Goal: Task Accomplishment & Management: Manage account settings

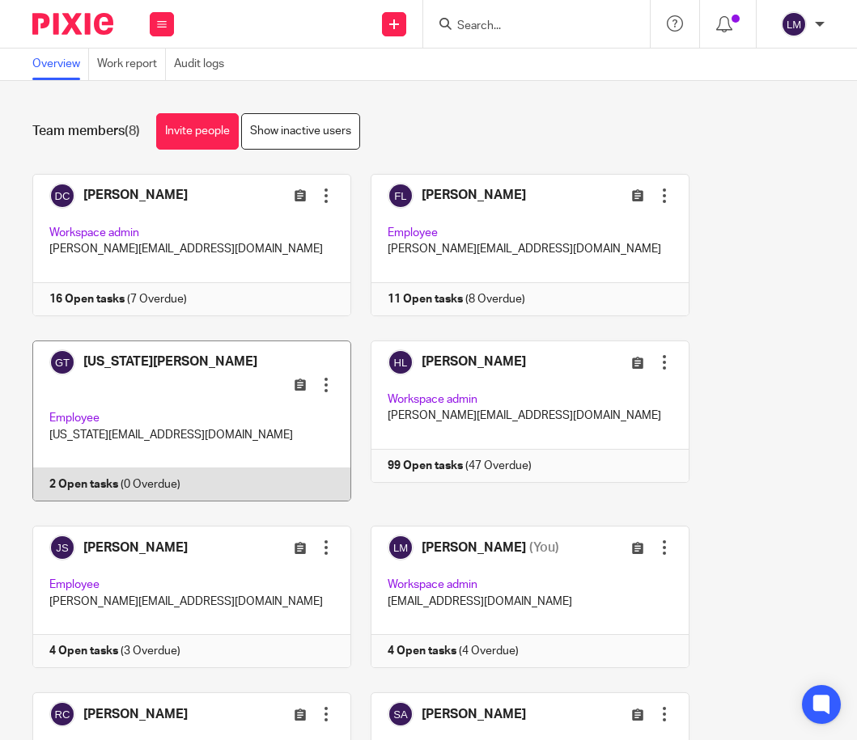
click at [222, 408] on link at bounding box center [183, 422] width 338 height 162
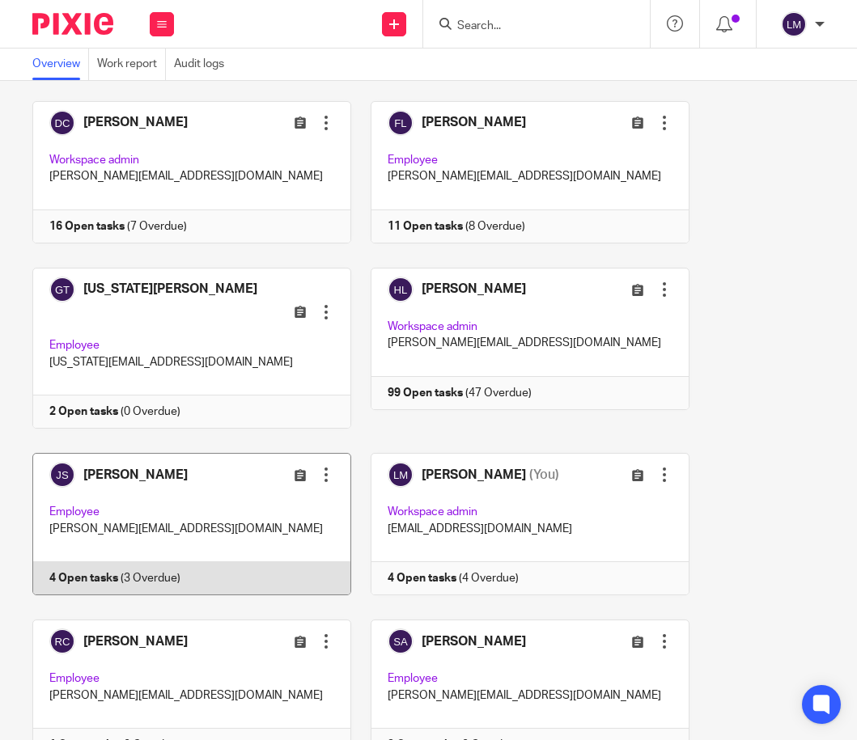
scroll to position [133, 0]
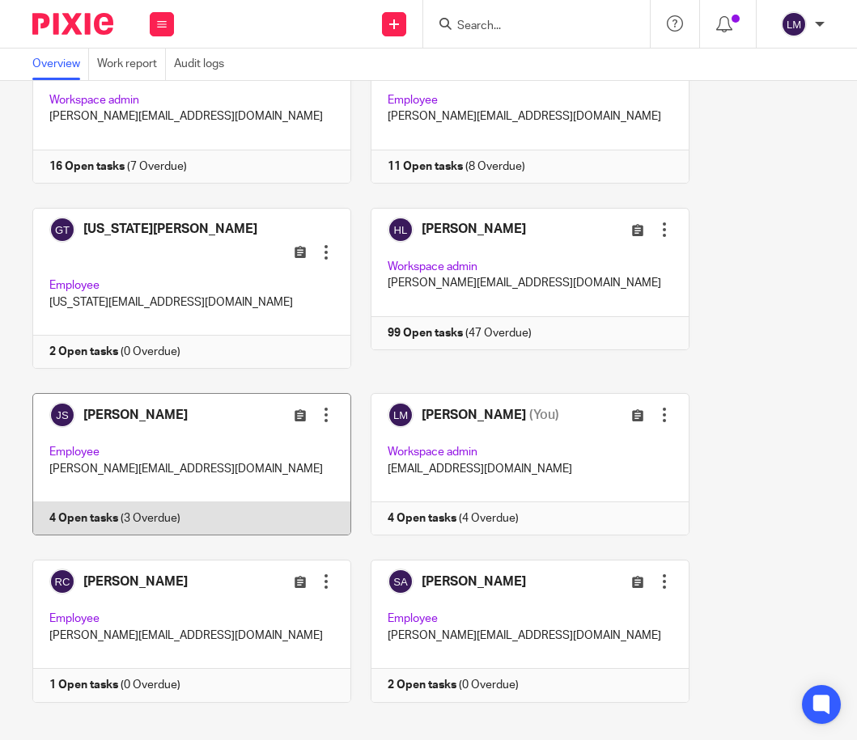
click at [194, 602] on link at bounding box center [183, 631] width 338 height 142
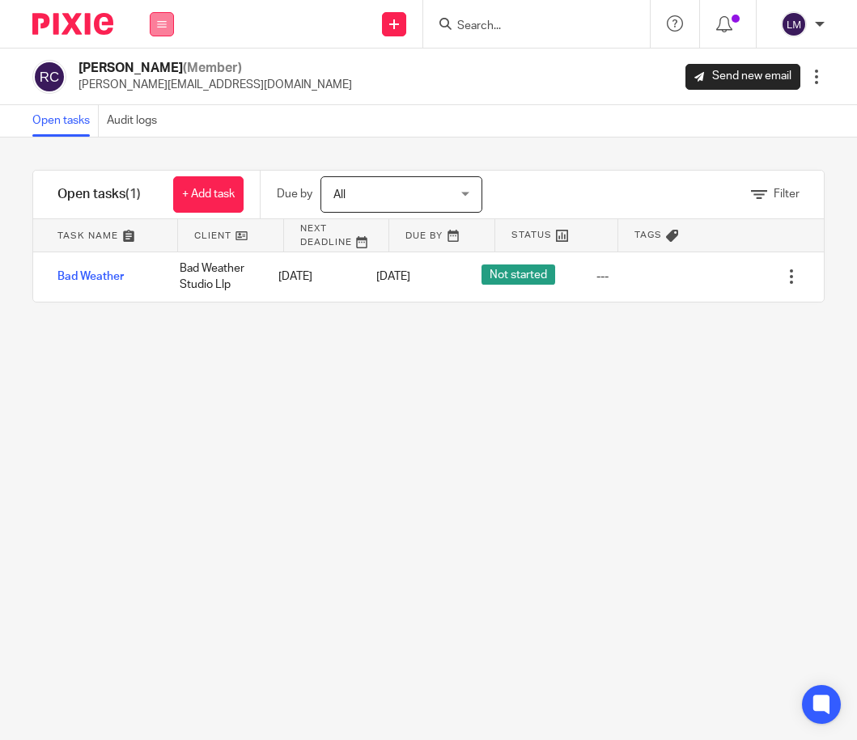
click at [164, 17] on button at bounding box center [162, 24] width 24 height 24
click at [159, 147] on link "Team" at bounding box center [154, 146] width 28 height 11
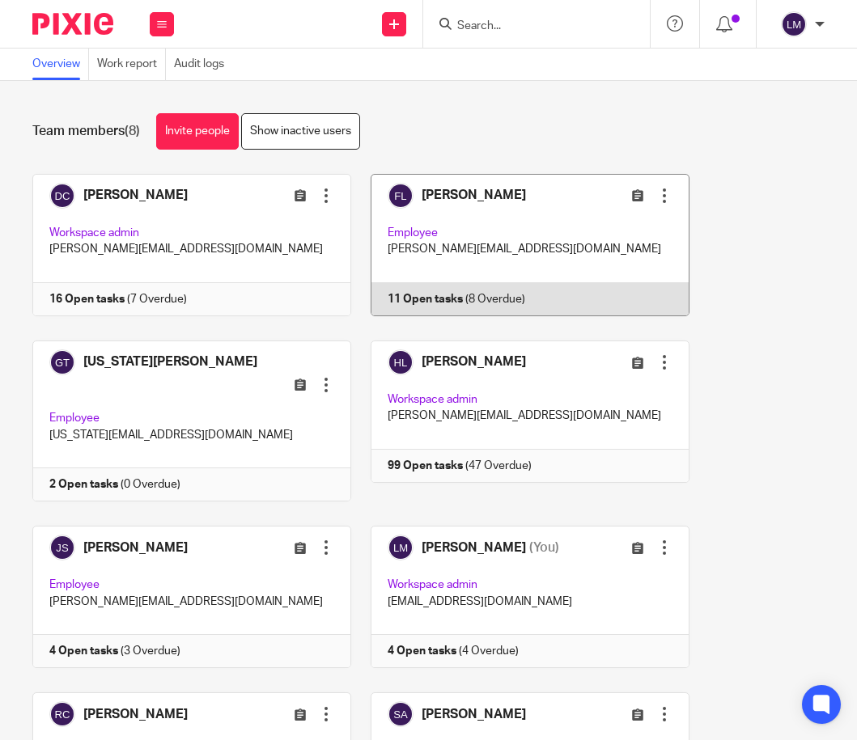
click at [536, 218] on link at bounding box center [520, 245] width 338 height 142
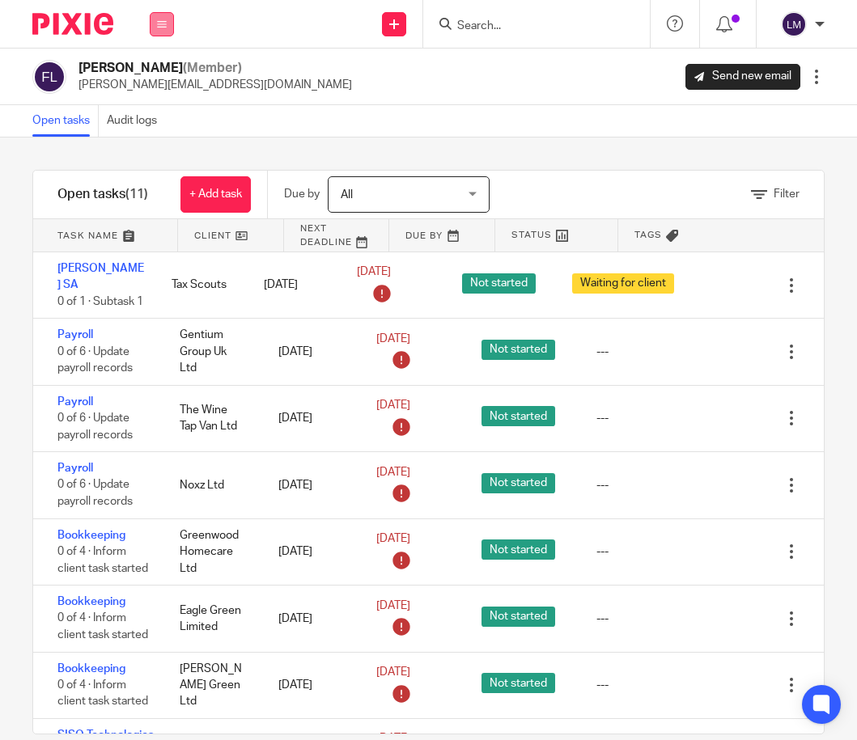
click at [163, 26] on icon at bounding box center [162, 24] width 10 height 10
click at [157, 146] on link "Team" at bounding box center [154, 146] width 28 height 11
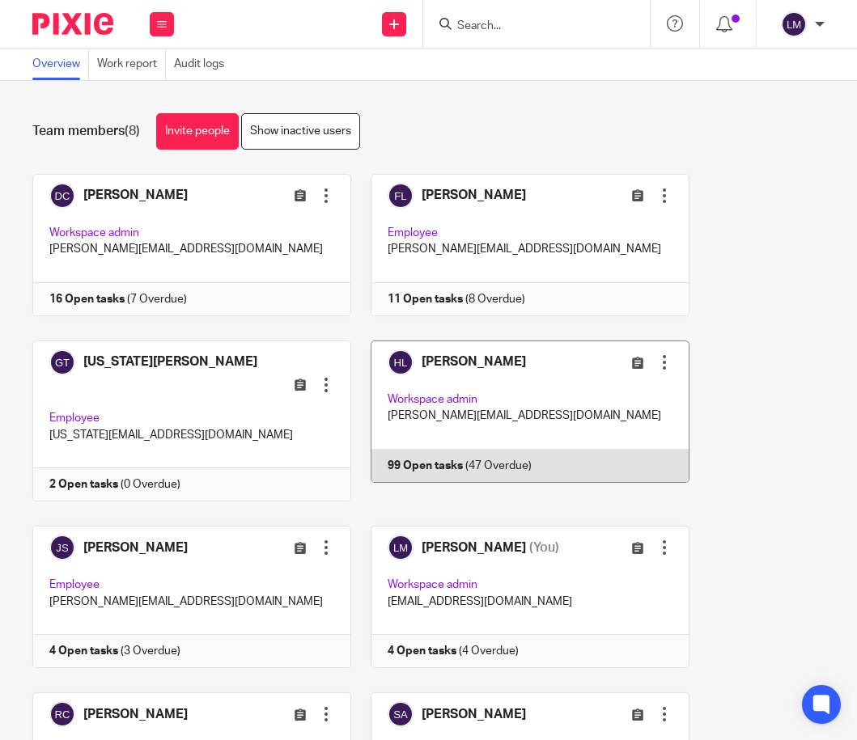
click at [533, 387] on link at bounding box center [520, 422] width 338 height 162
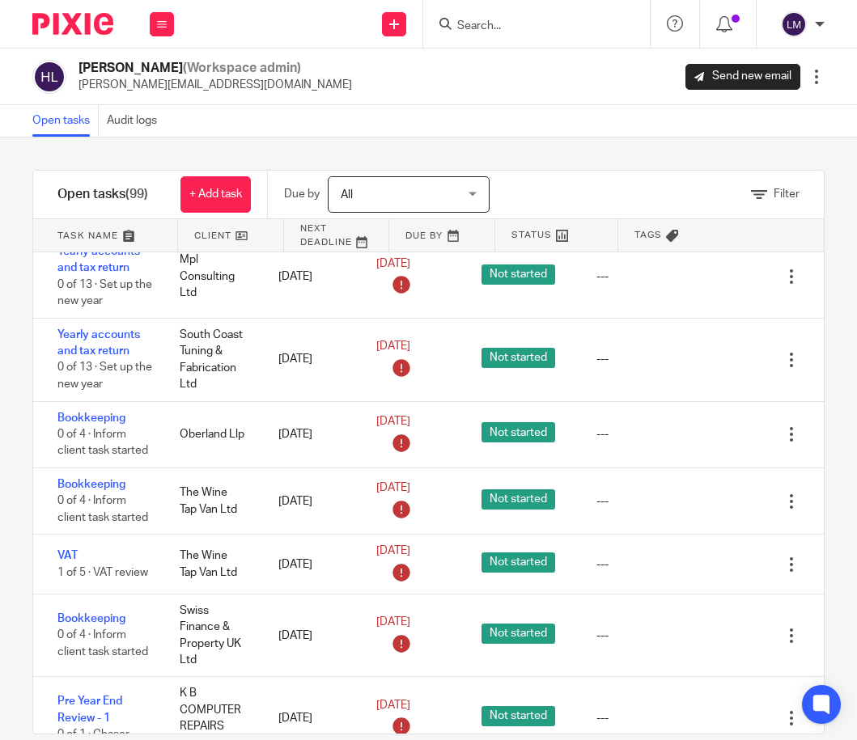
scroll to position [1925, 0]
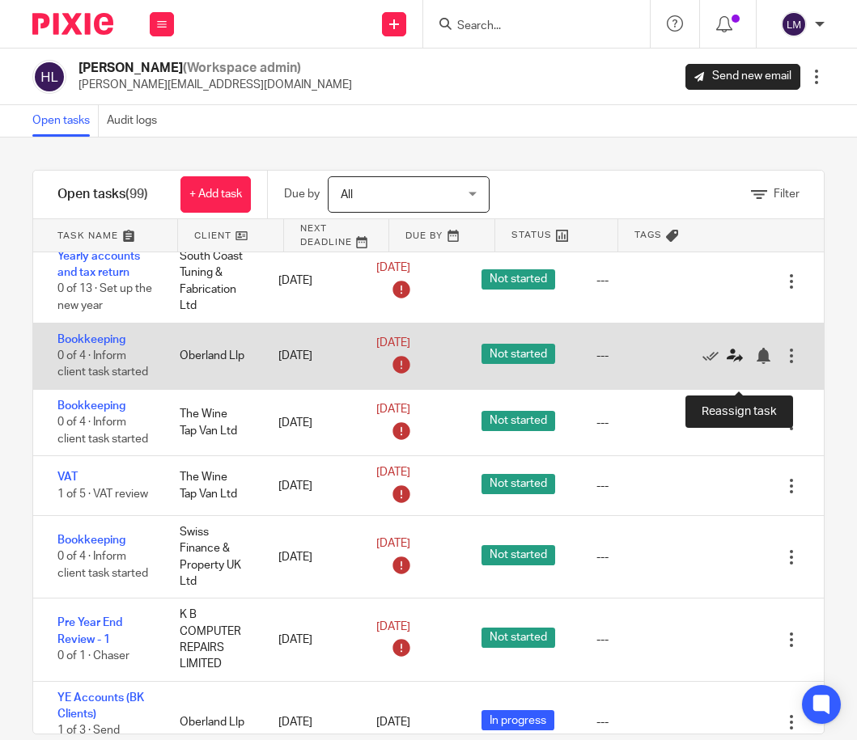
click at [738, 364] on icon at bounding box center [734, 356] width 16 height 16
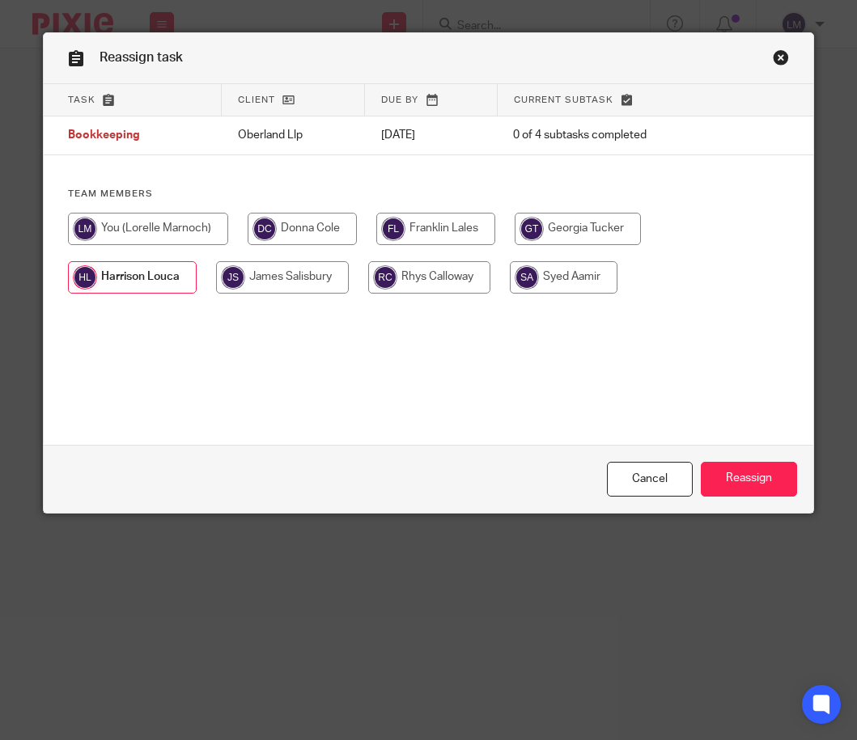
click at [130, 225] on input "radio" at bounding box center [148, 229] width 160 height 32
radio input "true"
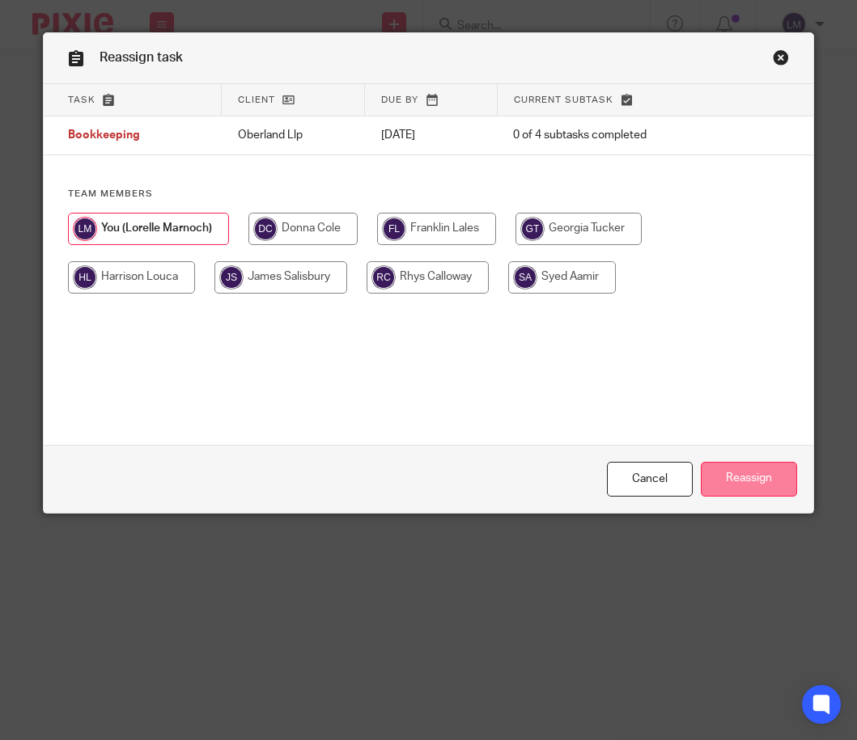
click at [756, 479] on input "Reassign" at bounding box center [749, 479] width 96 height 35
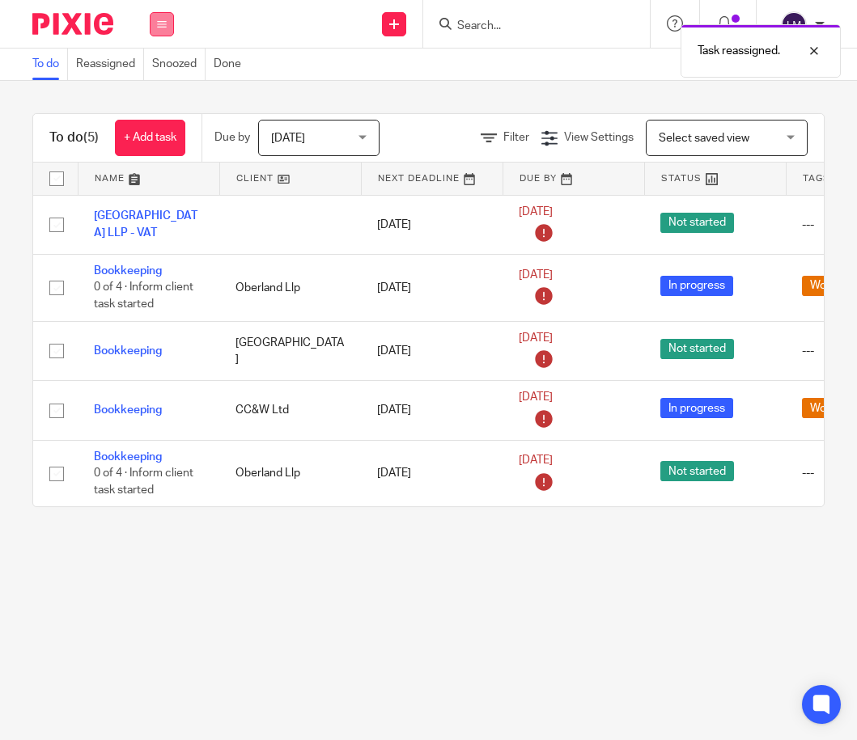
click at [164, 23] on icon at bounding box center [162, 24] width 10 height 10
click at [169, 140] on li "Team" at bounding box center [161, 146] width 43 height 23
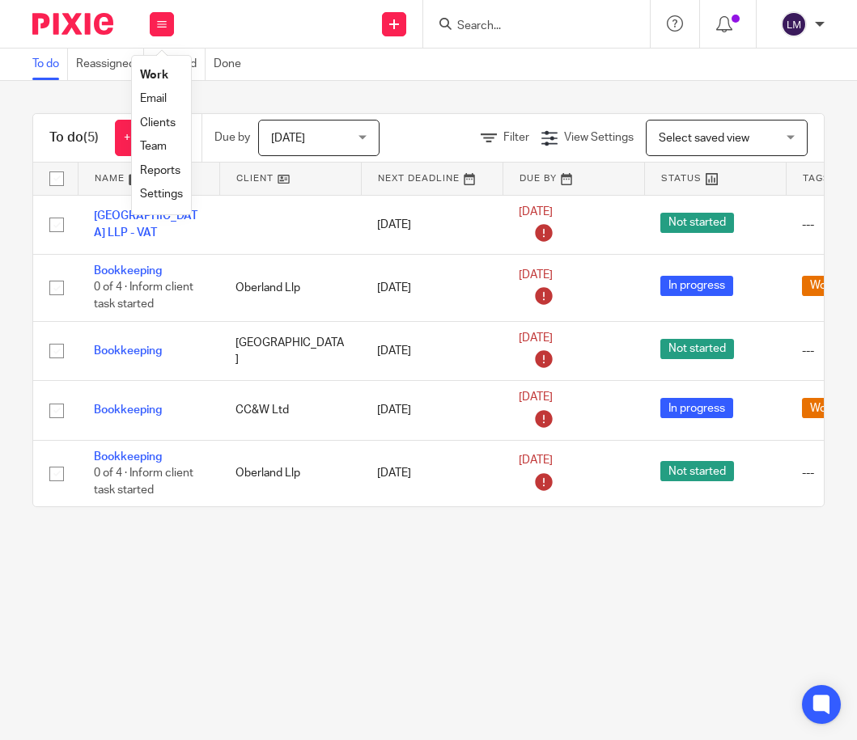
click at [156, 145] on link "Team" at bounding box center [153, 146] width 27 height 11
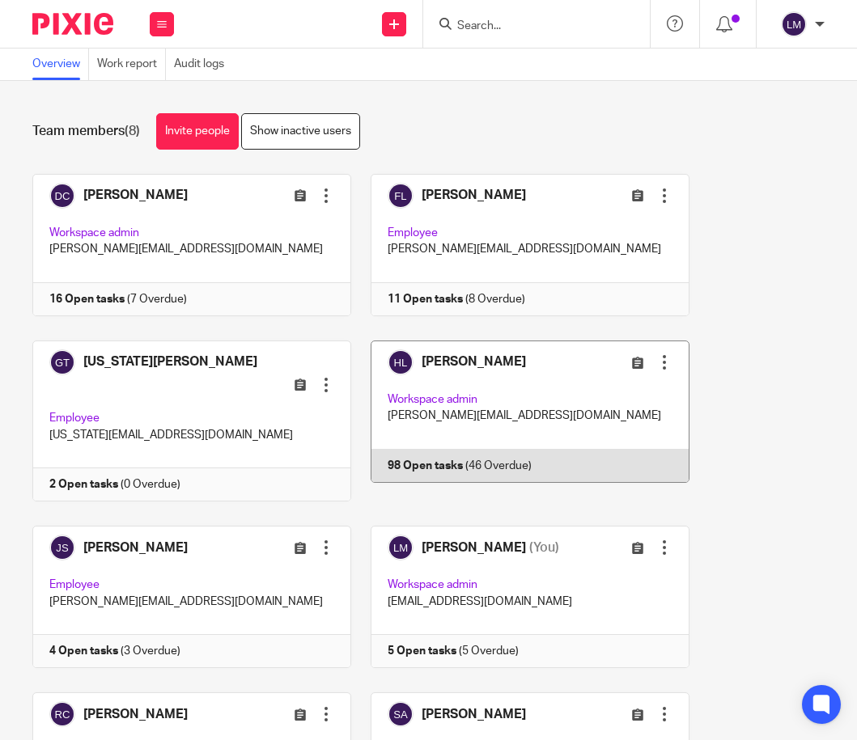
click at [438, 402] on link at bounding box center [520, 422] width 338 height 162
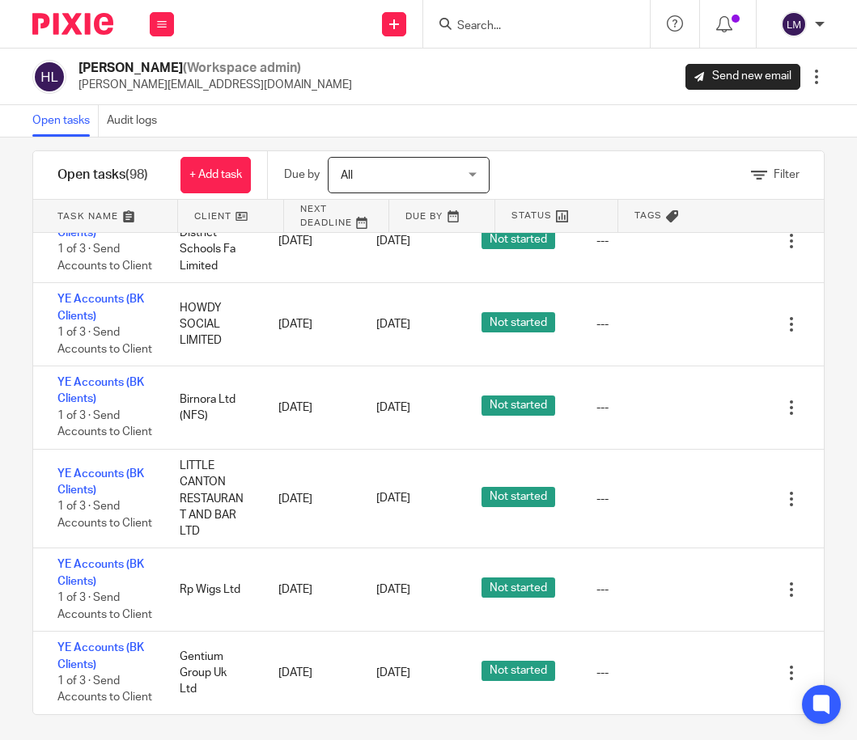
scroll to position [27, 0]
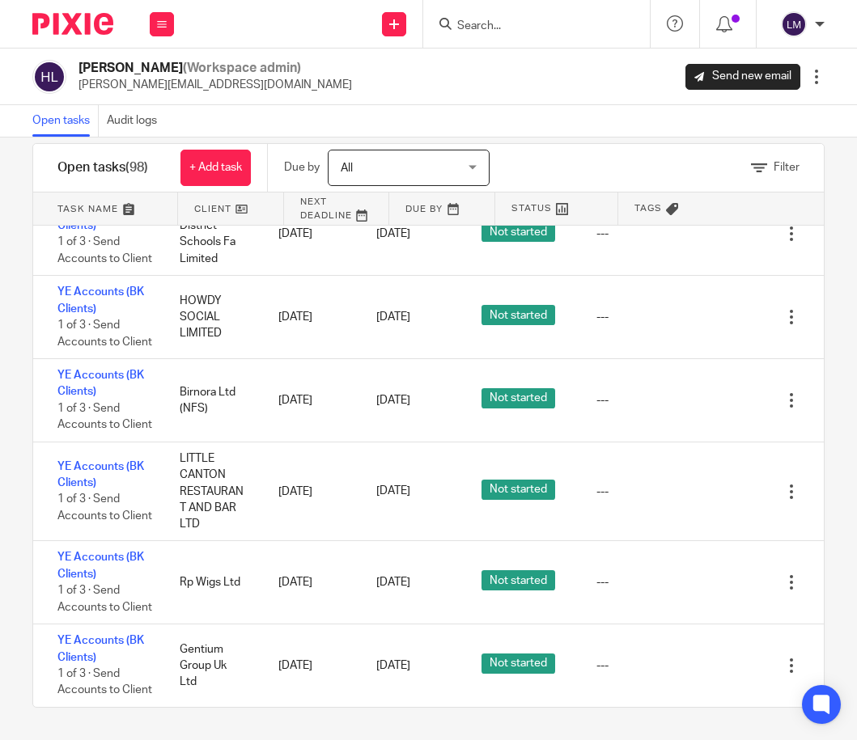
click at [503, 29] on input "Search" at bounding box center [528, 26] width 146 height 15
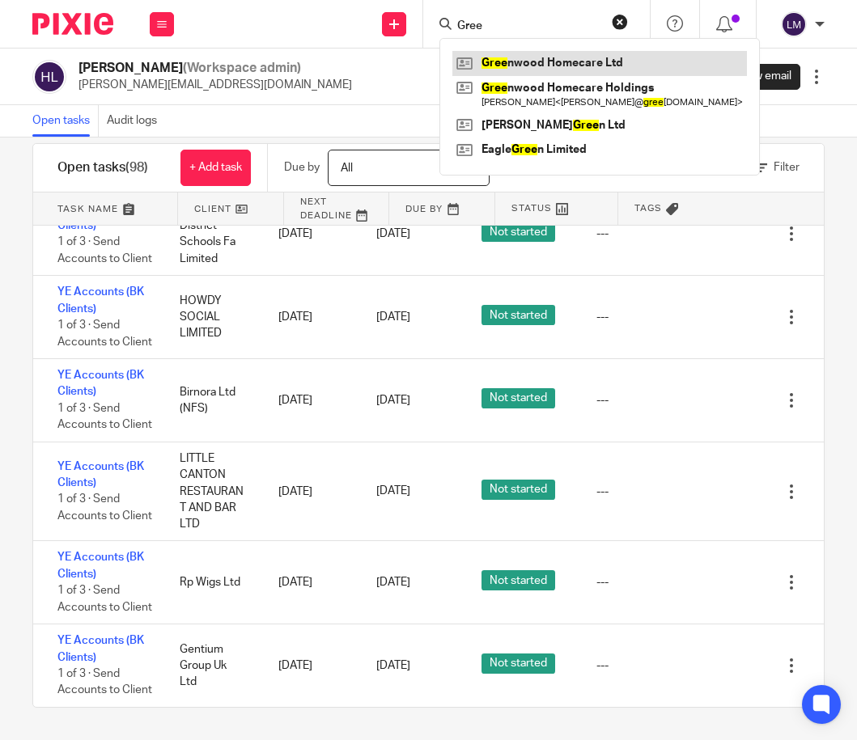
type input "Gree"
click at [594, 61] on link at bounding box center [599, 63] width 294 height 24
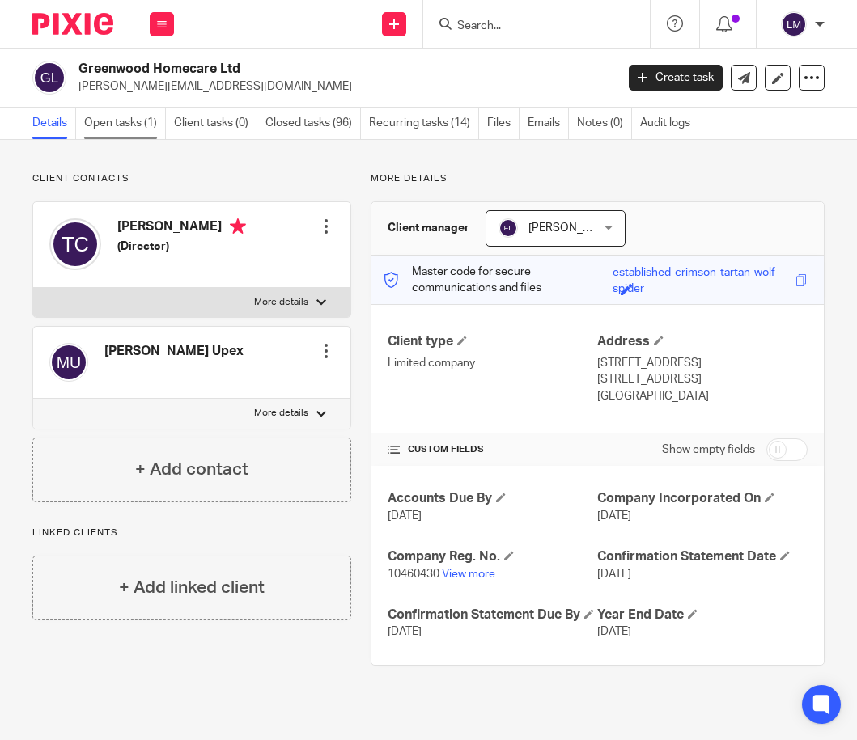
click at [131, 119] on link "Open tasks (1)" at bounding box center [125, 124] width 82 height 32
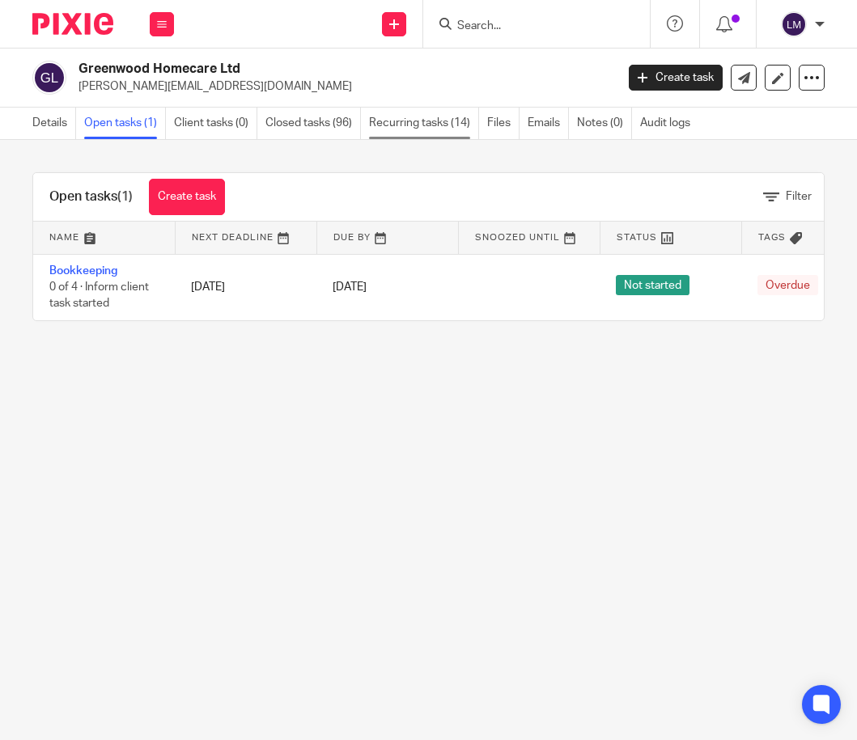
click at [430, 122] on link "Recurring tasks (14)" at bounding box center [424, 124] width 110 height 32
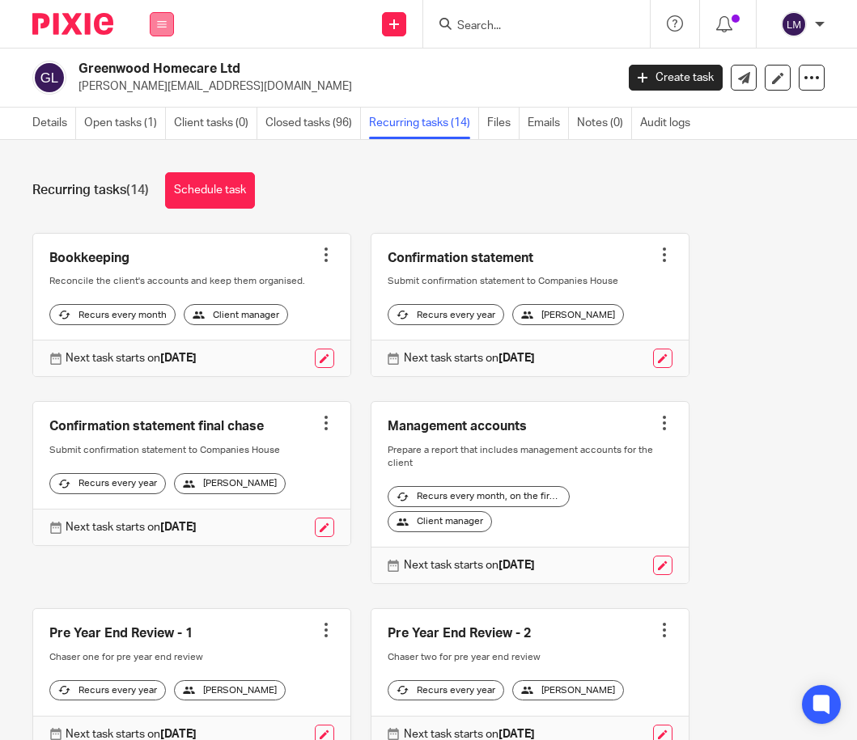
click at [158, 17] on button at bounding box center [162, 24] width 24 height 24
click at [155, 150] on link "Team" at bounding box center [153, 146] width 27 height 11
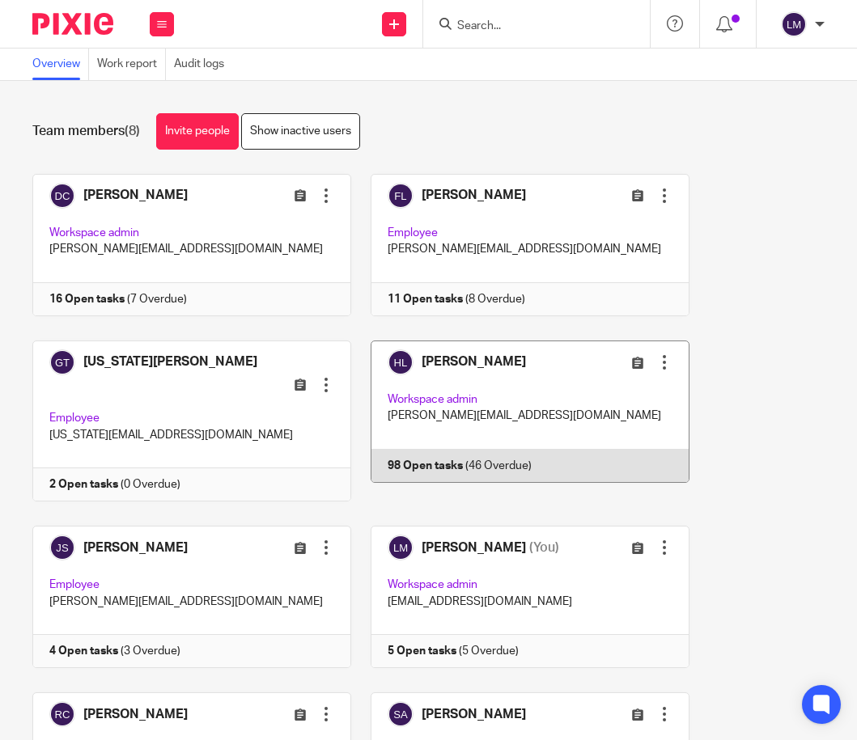
click at [485, 396] on link at bounding box center [520, 422] width 338 height 162
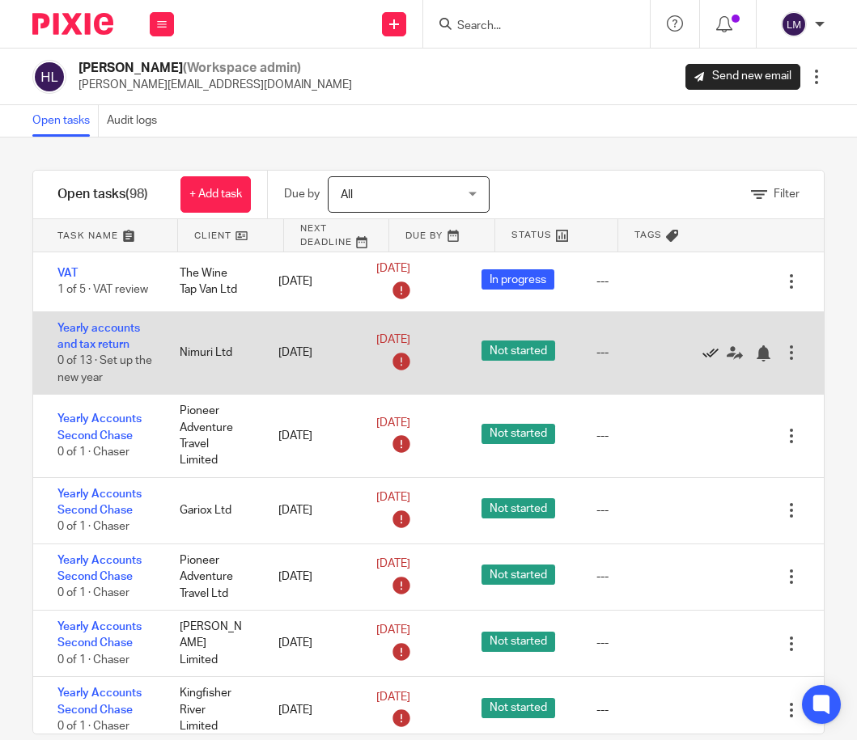
click at [711, 353] on icon at bounding box center [710, 353] width 16 height 16
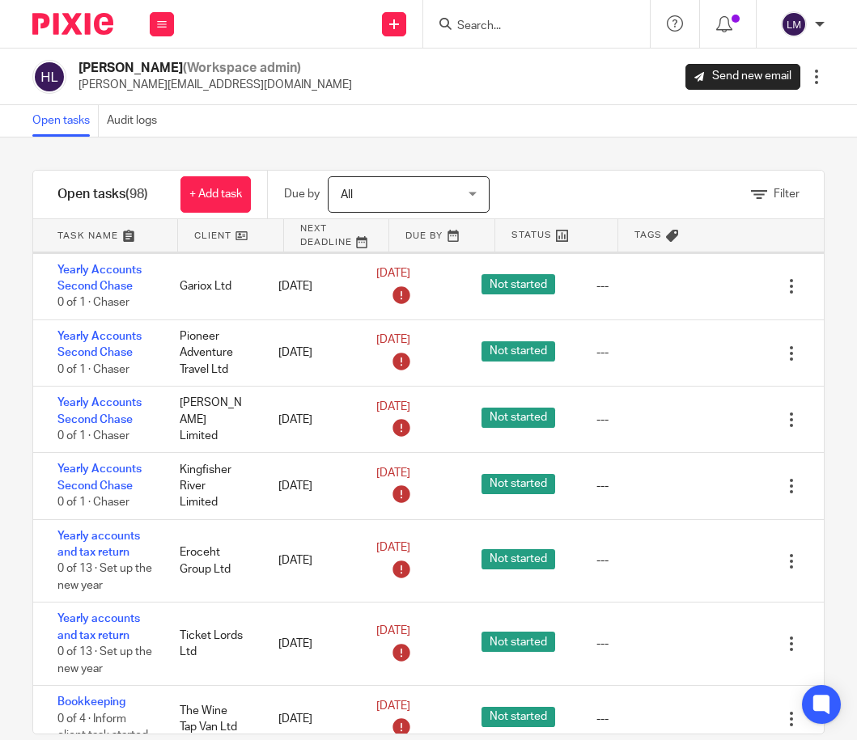
scroll to position [138, 0]
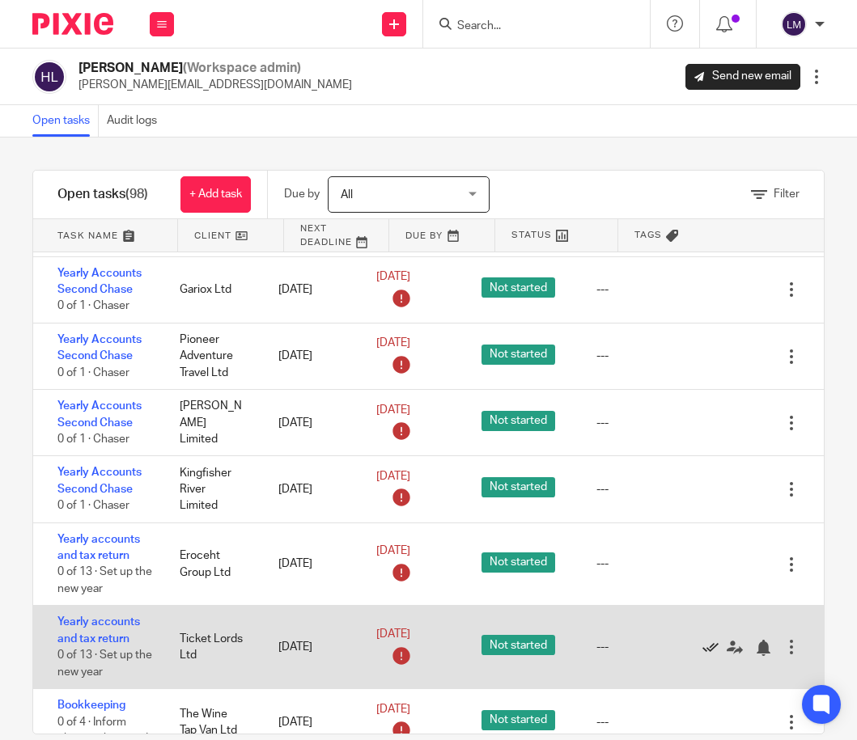
click at [708, 651] on icon at bounding box center [710, 648] width 16 height 16
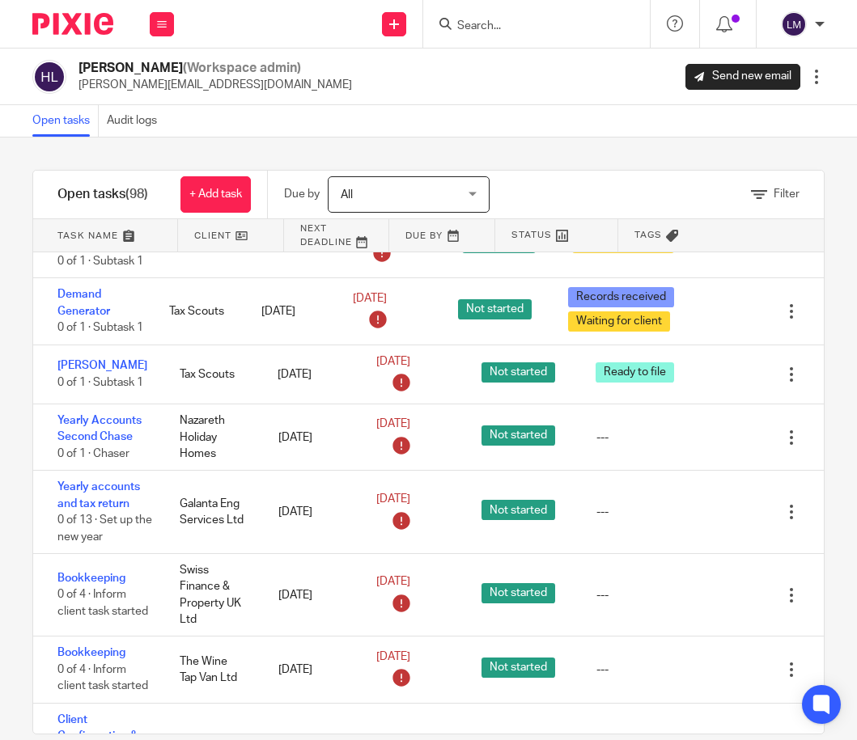
scroll to position [840, 0]
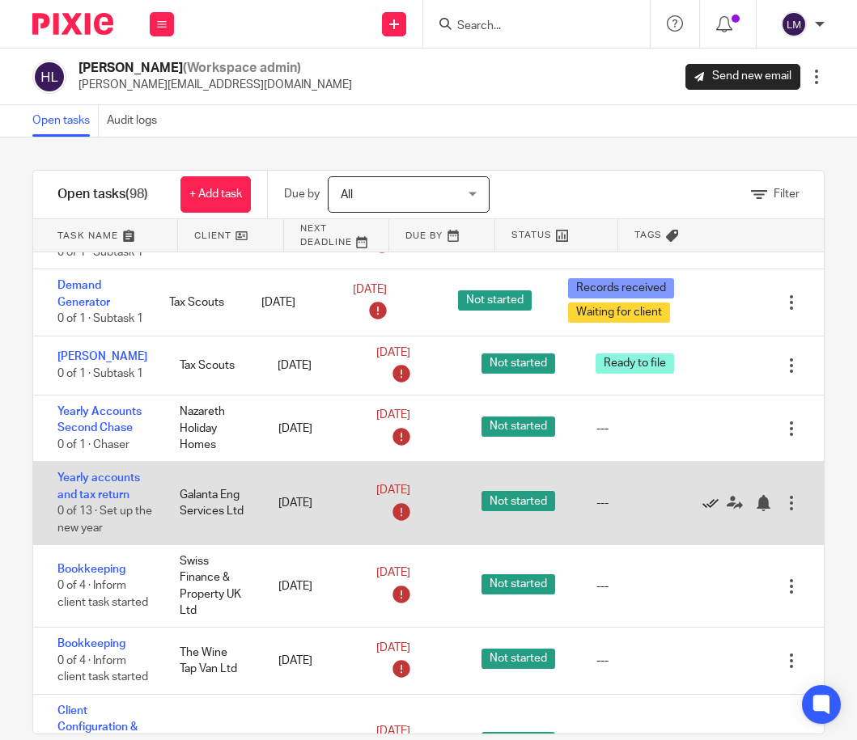
click at [713, 509] on icon at bounding box center [710, 503] width 16 height 16
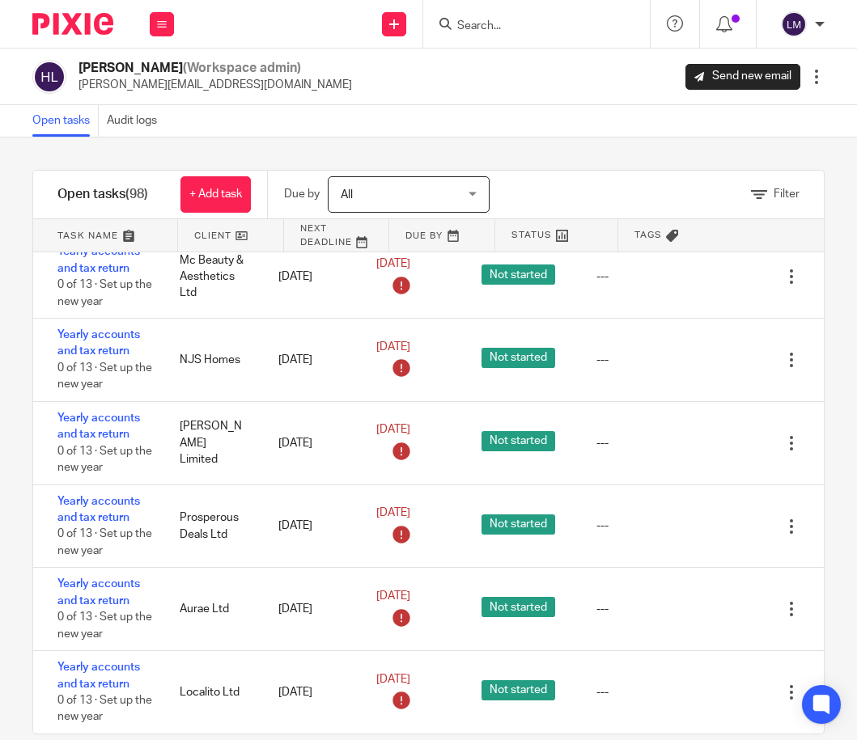
scroll to position [2889, 0]
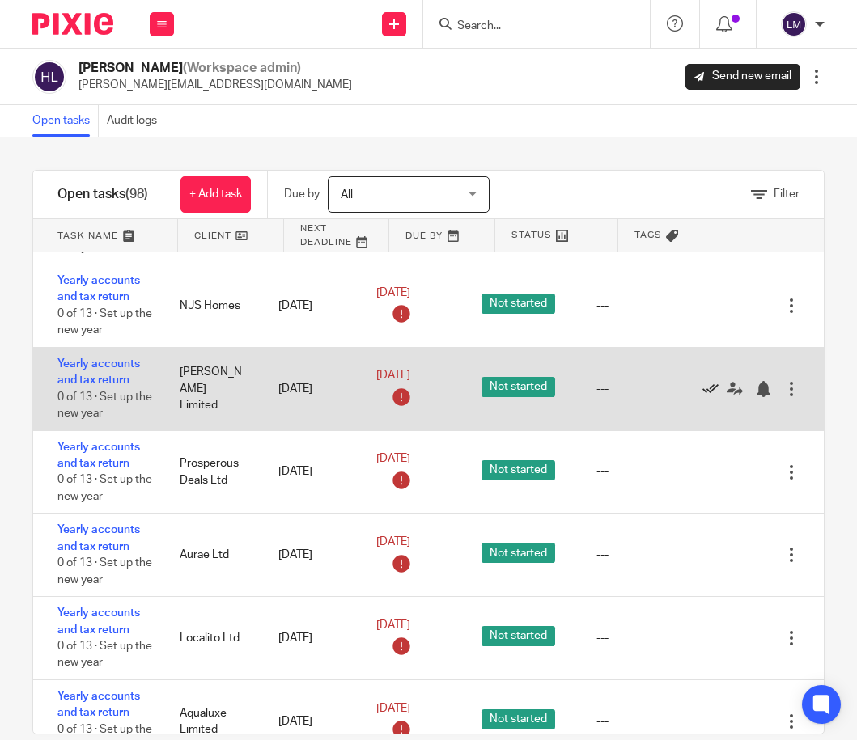
click at [710, 397] on icon at bounding box center [710, 389] width 16 height 16
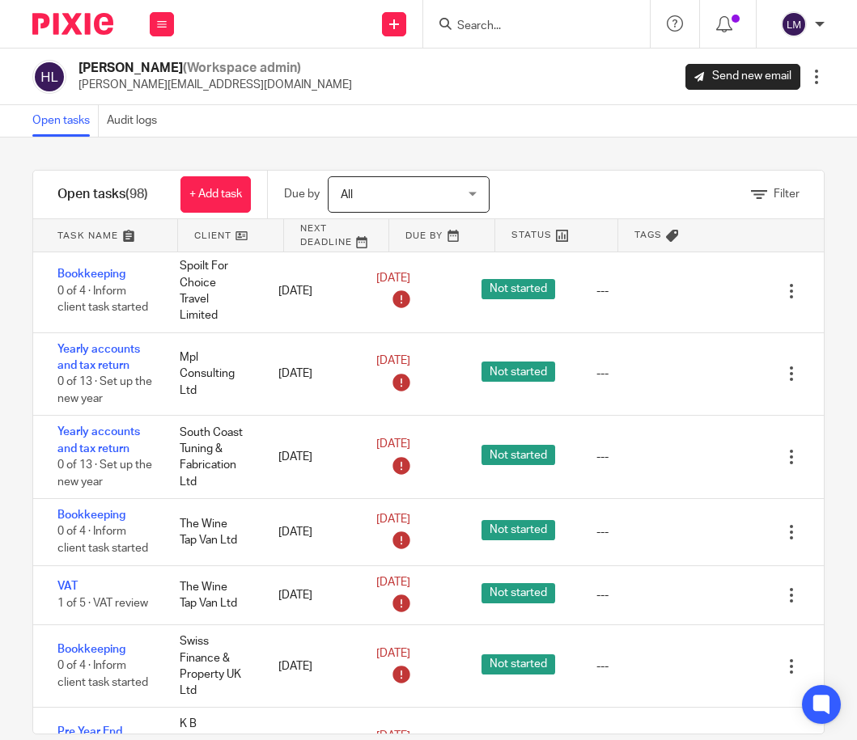
scroll to position [0, 0]
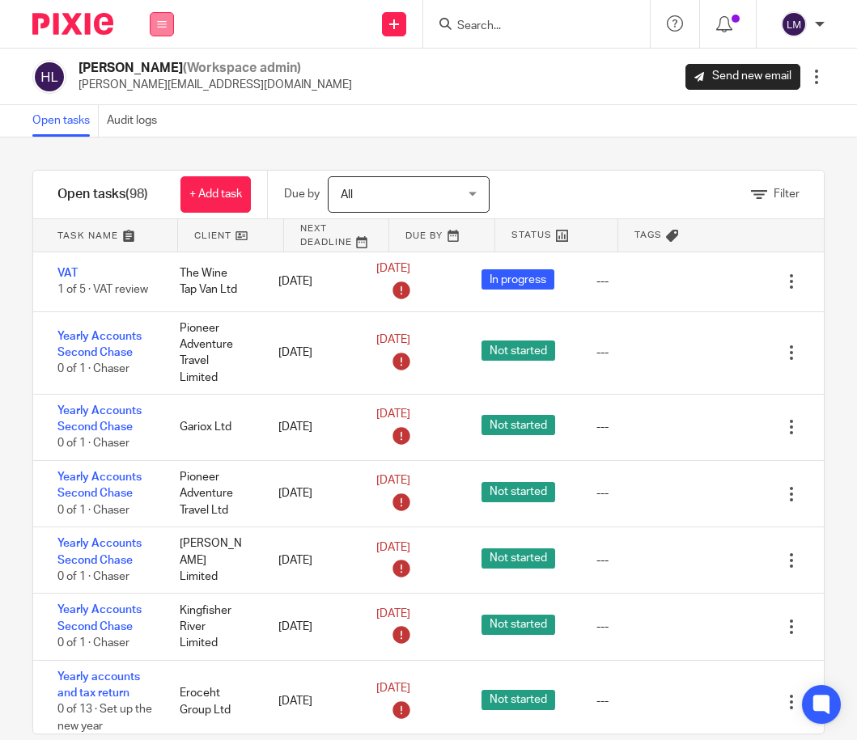
click at [158, 23] on icon at bounding box center [162, 24] width 10 height 10
click at [162, 142] on link "Team" at bounding box center [154, 146] width 28 height 11
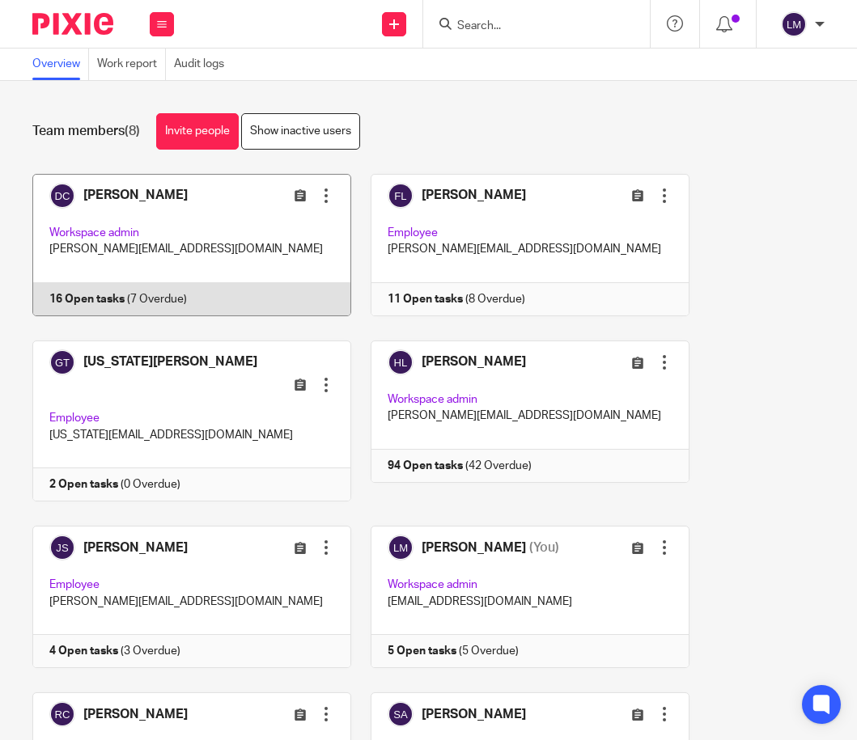
click at [155, 225] on link at bounding box center [183, 245] width 338 height 142
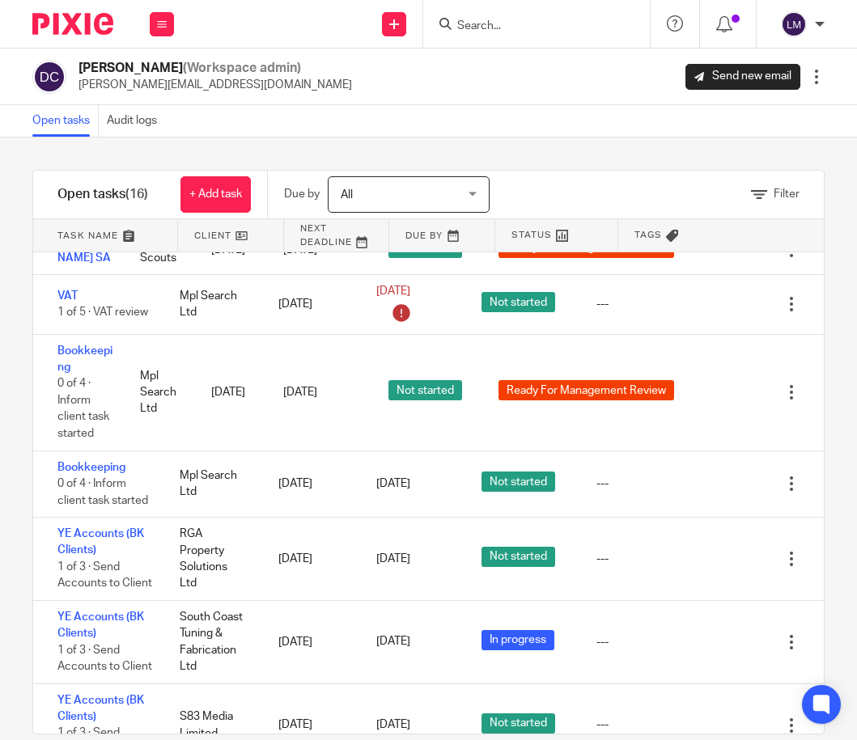
scroll to position [27, 0]
